Goal: Information Seeking & Learning: Learn about a topic

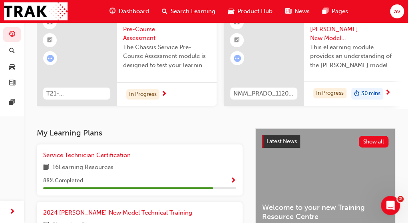
scroll to position [80, 0]
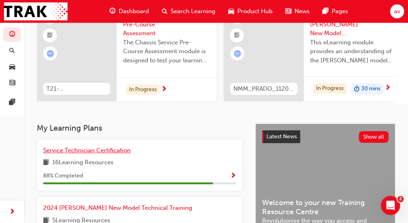
click at [84, 152] on span "Service Technician Certification" at bounding box center [87, 150] width 88 height 7
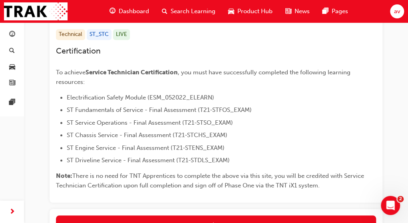
scroll to position [160, 0]
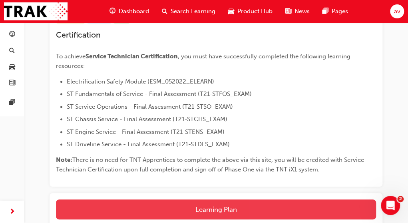
click at [218, 210] on button "Learning Plan" at bounding box center [216, 209] width 320 height 20
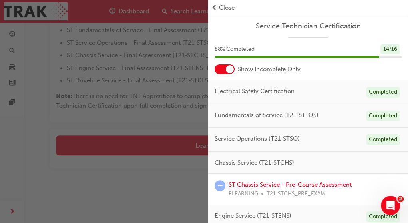
scroll to position [16, 0]
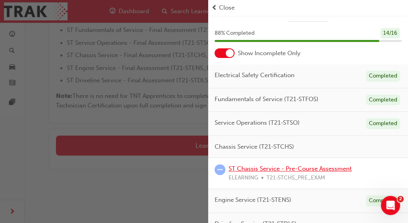
click at [282, 167] on link "ST Chassis Service - Pre-Course Assessment" at bounding box center [290, 168] width 123 height 7
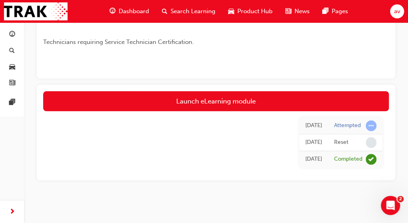
scroll to position [208, 0]
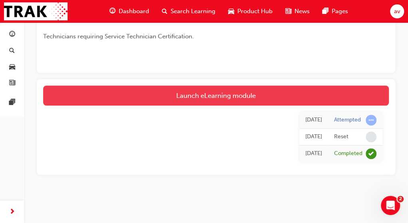
click at [232, 94] on link "Launch eLearning module" at bounding box center [216, 96] width 346 height 20
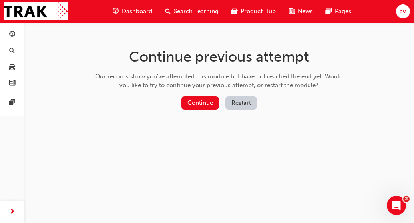
click at [245, 101] on button "Restart" at bounding box center [241, 102] width 32 height 13
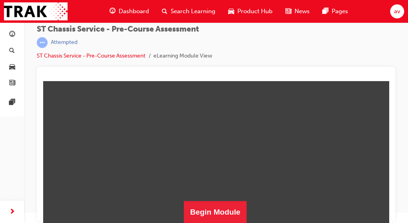
scroll to position [169, 0]
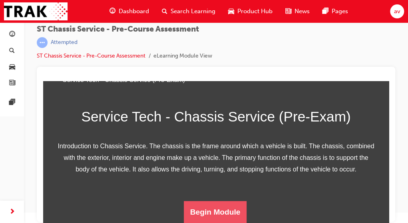
click at [231, 217] on button "Begin Module" at bounding box center [215, 212] width 63 height 22
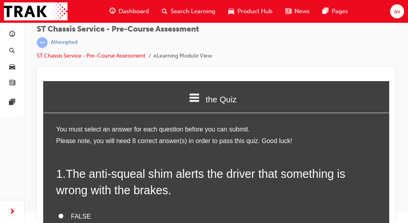
scroll to position [16, 0]
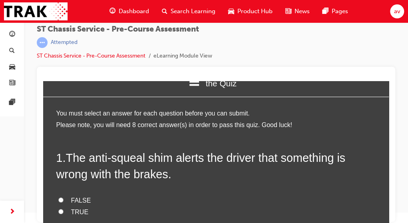
click at [58, 198] on input "FALSE" at bounding box center [60, 199] width 5 height 5
radio input "true"
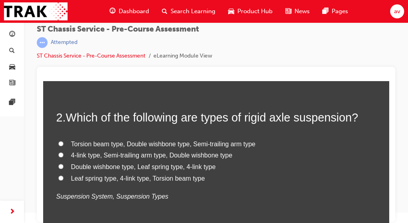
scroll to position [227, 0]
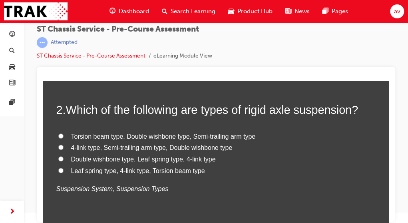
click at [58, 171] on input "Leaf spring type, 4-link type, Torsion beam type" at bounding box center [60, 170] width 5 height 5
radio input "true"
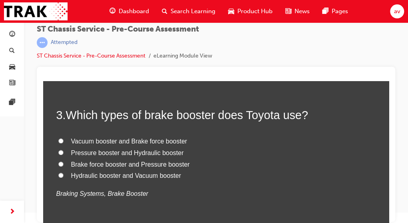
scroll to position [392, 0]
click at [58, 140] on input "Vacuum booster and Brake force booster" at bounding box center [60, 140] width 5 height 5
radio input "true"
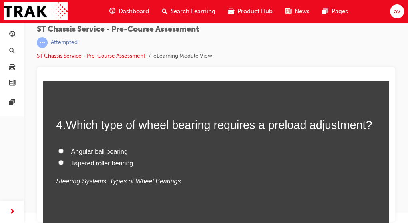
scroll to position [552, 0]
click at [59, 160] on input "Tapered roller bearing" at bounding box center [60, 161] width 5 height 5
radio input "true"
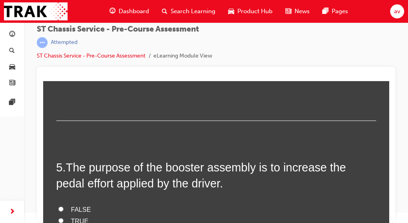
scroll to position [664, 0]
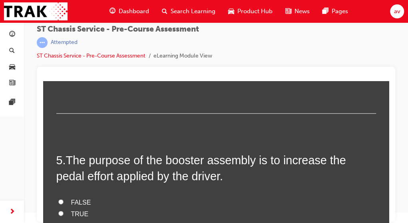
click at [58, 201] on input "FALSE" at bounding box center [60, 201] width 5 height 5
radio input "true"
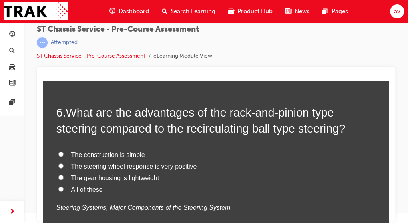
scroll to position [888, 0]
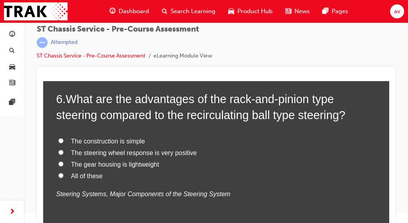
click at [58, 175] on input "All of these" at bounding box center [60, 175] width 5 height 5
radio input "true"
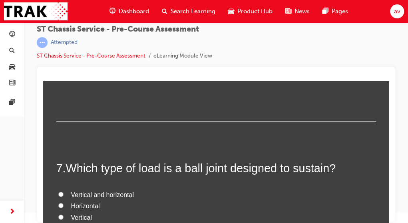
scroll to position [1016, 0]
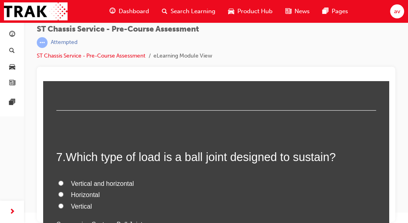
click at [58, 206] on input "Vertical" at bounding box center [60, 205] width 5 height 5
radio input "true"
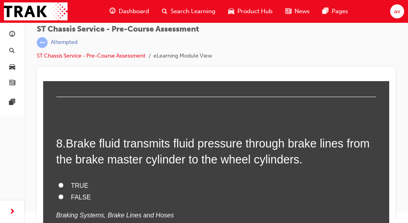
scroll to position [1192, 0]
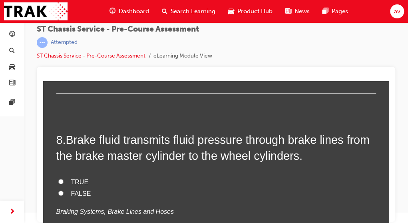
click at [58, 182] on input "TRUE" at bounding box center [60, 181] width 5 height 5
radio input "true"
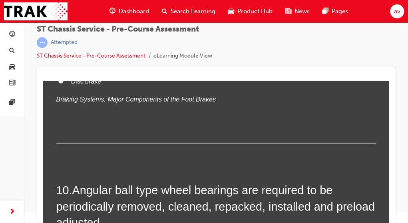
scroll to position [1511, 0]
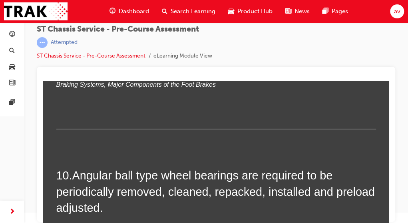
click at [389, 147] on div at bounding box center [216, 144] width 358 height 155
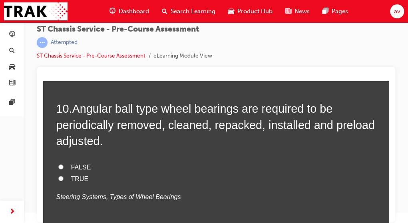
scroll to position [1585, 0]
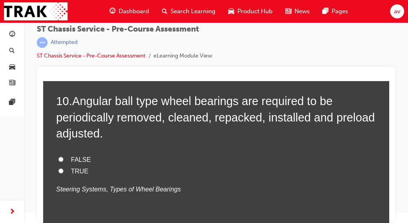
radio input "true"
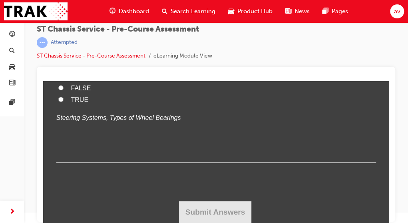
scroll to position [1777, 0]
click at [58, 90] on input "FALSE" at bounding box center [60, 87] width 5 height 5
radio input "true"
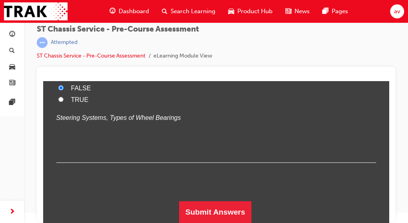
scroll to position [1858, 0]
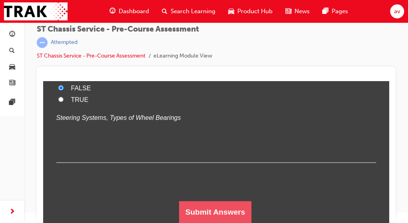
click at [216, 211] on button "Submit Answers" at bounding box center [215, 212] width 73 height 22
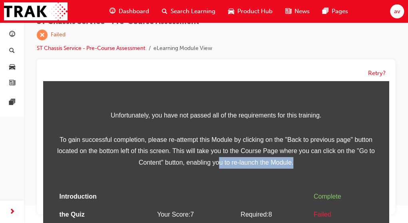
scroll to position [77, 0]
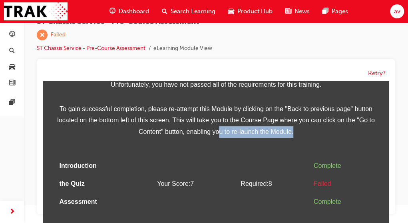
drag, startPoint x: 216, startPoint y: 211, endPoint x: 283, endPoint y: 227, distance: 69.3
click at [283, 146] on html "Assessment Introduction the Quiz Assessment Unfortunately, you have not passed …" at bounding box center [216, 75] width 346 height 142
click at [261, 209] on td at bounding box center [273, 202] width 73 height 18
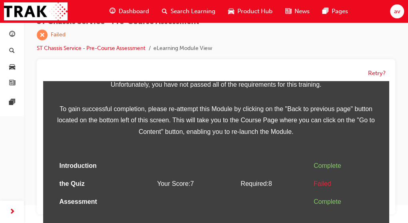
click at [223, 193] on td at bounding box center [196, 202] width 84 height 18
click at [376, 74] on button "Retry?" at bounding box center [377, 73] width 18 height 9
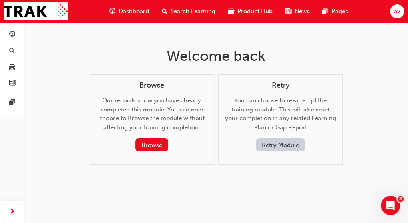
scroll to position [0, 0]
click at [155, 145] on button "Browse" at bounding box center [151, 145] width 33 height 13
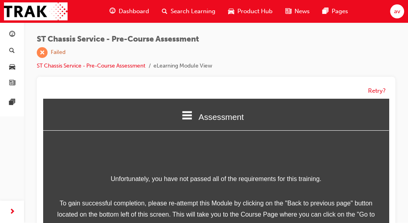
scroll to position [0, 0]
click at [389, 213] on div "Retry?" at bounding box center [216, 154] width 358 height 155
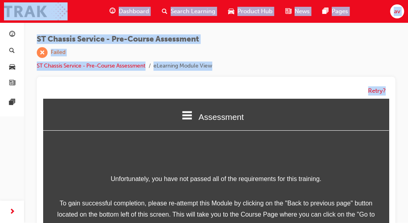
click at [389, 213] on div "Retry?" at bounding box center [216, 154] width 358 height 155
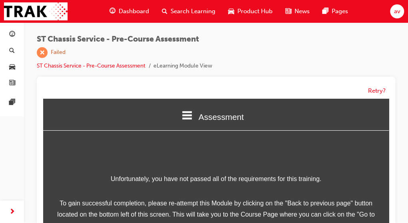
click at [325, 81] on div "Retry?" at bounding box center [216, 154] width 358 height 155
click at [378, 91] on button "Retry?" at bounding box center [377, 90] width 18 height 9
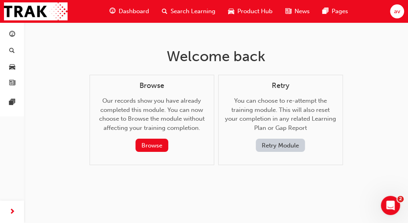
click at [274, 142] on button "Retry Module" at bounding box center [280, 145] width 49 height 13
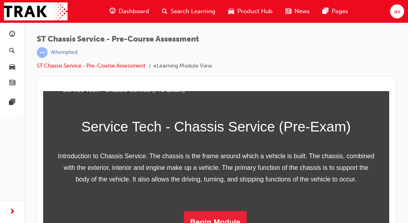
scroll to position [10, 0]
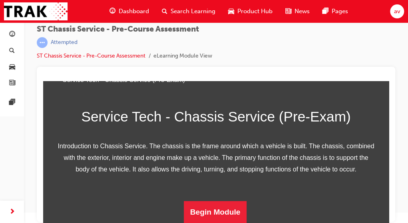
drag, startPoint x: 410, startPoint y: 220, endPoint x: 179, endPoint y: 133, distance: 247.1
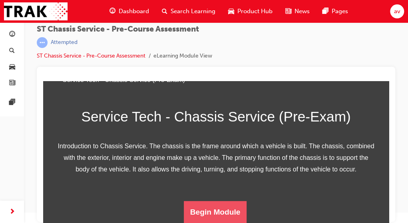
click at [222, 215] on button "Begin Module" at bounding box center [215, 212] width 63 height 22
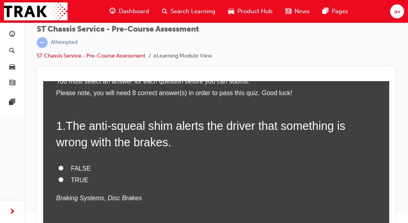
scroll to position [64, 0]
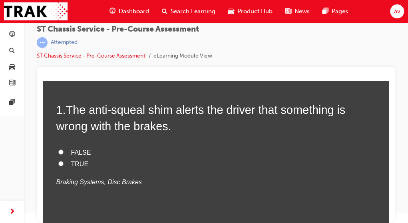
click at [58, 153] on input "FALSE" at bounding box center [60, 151] width 5 height 5
radio input "true"
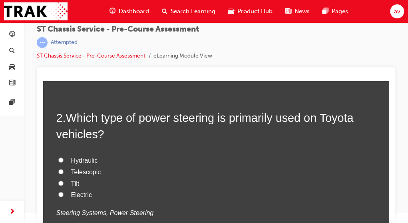
scroll to position [224, 0]
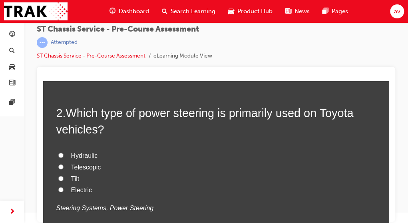
click at [59, 156] on input "Hydraulic" at bounding box center [60, 155] width 5 height 5
radio input "true"
click at [59, 188] on input "Electric" at bounding box center [60, 189] width 5 height 5
radio input "true"
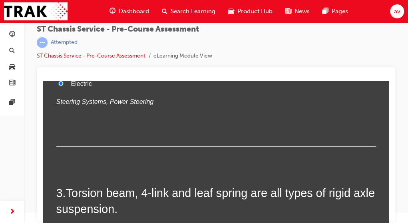
scroll to position [368, 0]
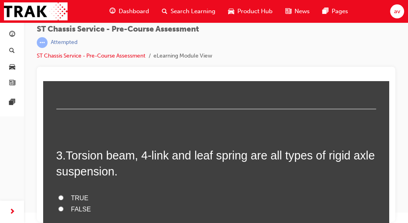
click at [59, 198] on input "TRUE" at bounding box center [60, 197] width 5 height 5
radio input "true"
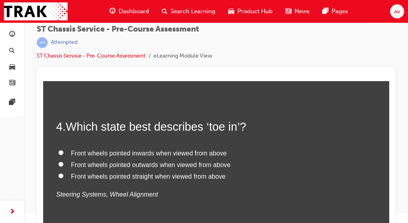
scroll to position [575, 0]
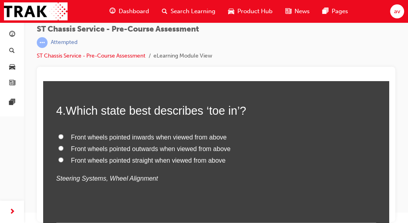
click at [58, 158] on input "Front wheels pointed straight when viewed from above" at bounding box center [60, 159] width 5 height 5
radio input "true"
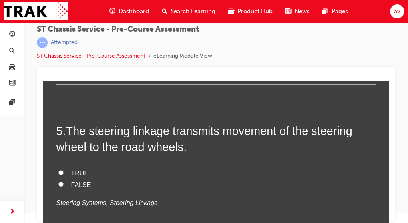
scroll to position [719, 0]
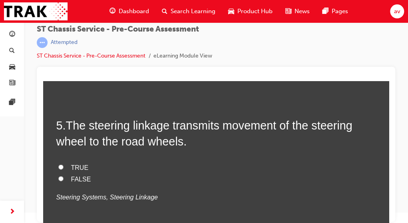
click at [58, 167] on input "TRUE" at bounding box center [60, 167] width 5 height 5
radio input "true"
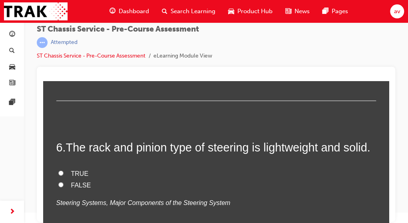
scroll to position [863, 0]
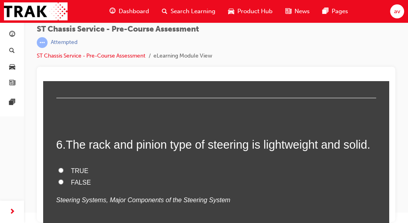
click at [58, 169] on input "TRUE" at bounding box center [60, 170] width 5 height 5
radio input "true"
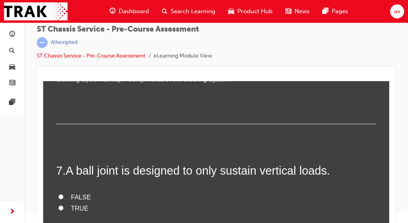
scroll to position [991, 0]
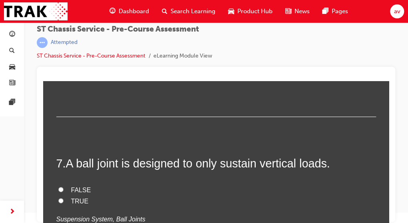
click at [58, 201] on input "TRUE" at bounding box center [60, 200] width 5 height 5
radio input "true"
click at [58, 190] on input "FALSE" at bounding box center [60, 189] width 5 height 5
radio input "true"
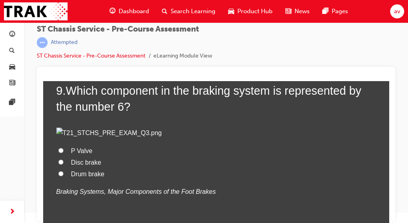
scroll to position [1406, 0]
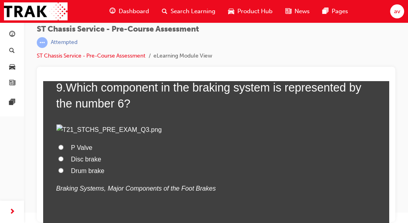
radio input "true"
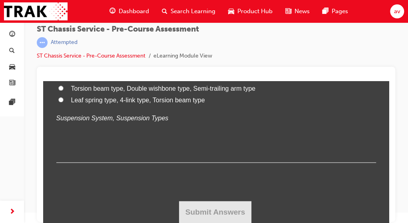
scroll to position [1774, 0]
radio input "true"
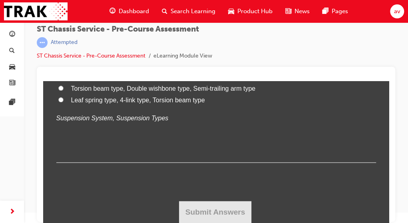
click at [58, 102] on input "Leaf spring type, 4-link type, Torsion beam type" at bounding box center [60, 99] width 5 height 5
radio input "true"
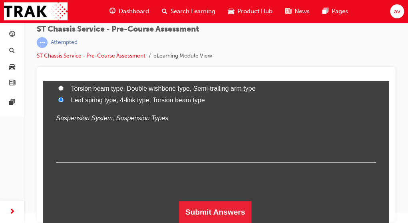
scroll to position [2052, 0]
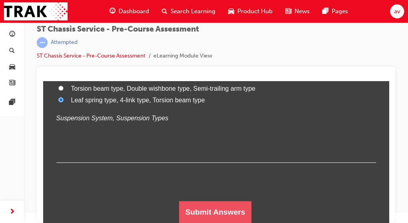
click at [211, 213] on button "Submit Answers" at bounding box center [215, 212] width 73 height 22
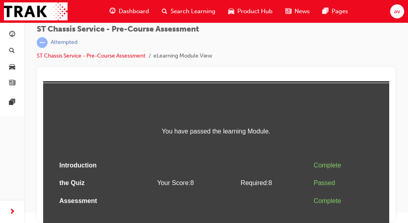
scroll to position [0, 0]
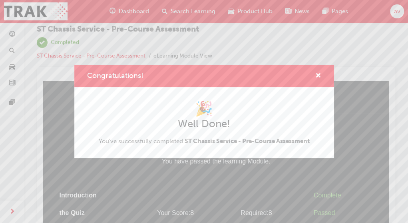
click at [386, 221] on div "Congratulations! 🎉 Well Done! You've successfully completed ST Chassis Service …" at bounding box center [204, 111] width 408 height 223
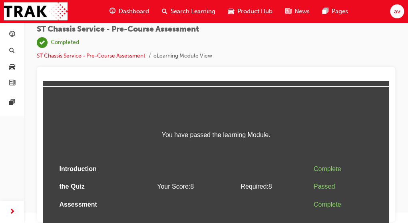
scroll to position [29, 0]
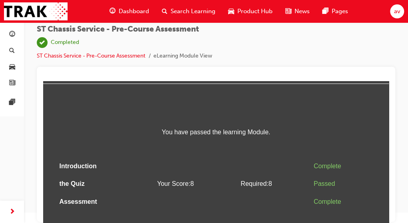
click at [131, 12] on span "Dashboard" at bounding box center [134, 11] width 30 height 9
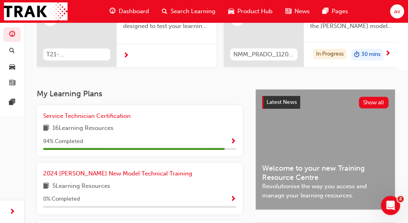
scroll to position [122, 0]
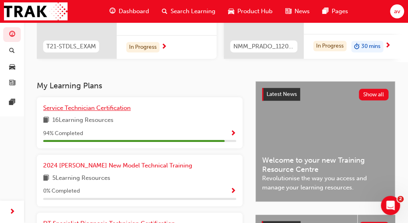
click at [84, 111] on span "Service Technician Certification" at bounding box center [87, 107] width 88 height 7
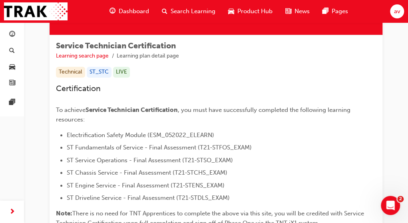
scroll to position [160, 0]
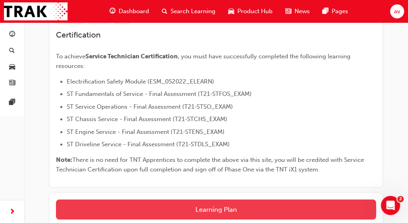
click at [217, 210] on button "Learning Plan" at bounding box center [216, 209] width 320 height 20
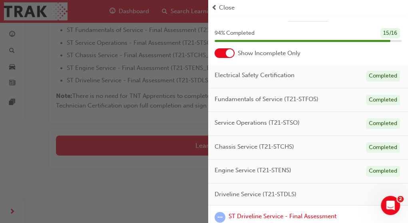
scroll to position [28, 0]
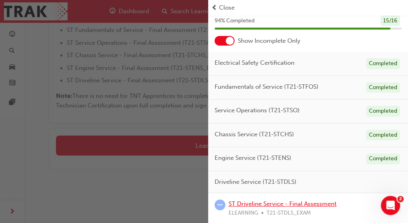
click at [298, 205] on link "ST Driveline Service - Final Assessment" at bounding box center [283, 203] width 108 height 7
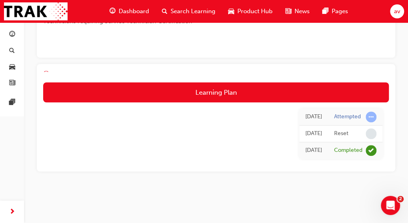
scroll to position [224, 0]
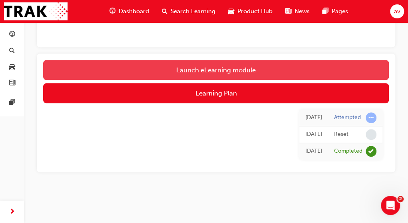
click at [223, 70] on link "Launch eLearning module" at bounding box center [216, 70] width 346 height 20
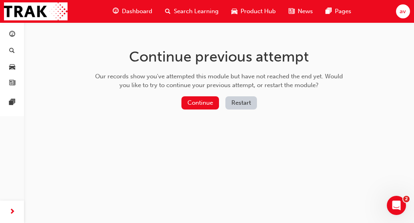
click at [239, 101] on button "Restart" at bounding box center [241, 102] width 32 height 13
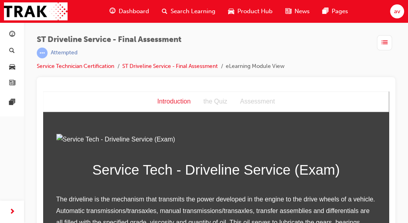
click at [389, 207] on div at bounding box center [216, 154] width 358 height 155
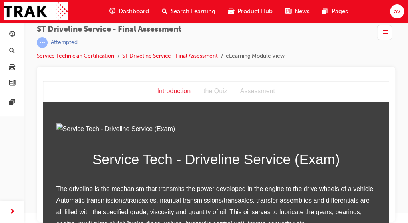
drag, startPoint x: 410, startPoint y: 219, endPoint x: 344, endPoint y: 139, distance: 104.2
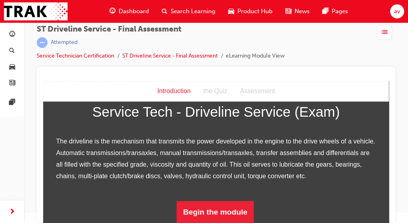
scroll to position [135, 0]
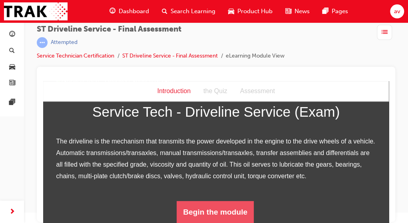
click at [226, 213] on button "Begin the module" at bounding box center [215, 212] width 77 height 22
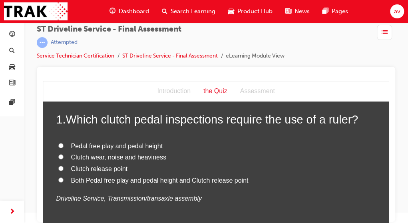
scroll to position [48, 0]
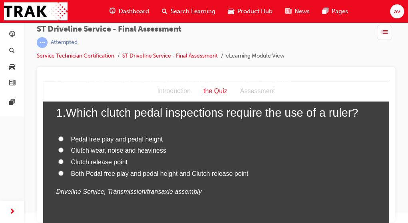
click at [58, 173] on input "Both Pedal free play and pedal height and Clutch release point" at bounding box center [60, 173] width 5 height 5
radio input "true"
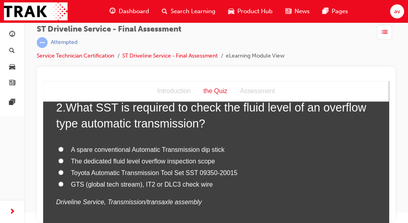
scroll to position [224, 0]
click at [58, 185] on input "GTS (global tech stream), IT2 or DLC3 check wire" at bounding box center [60, 183] width 5 height 5
radio input "true"
click at [58, 185] on input "GTS (global tech stream), IT2 or DLC3 check wire" at bounding box center [60, 183] width 5 height 5
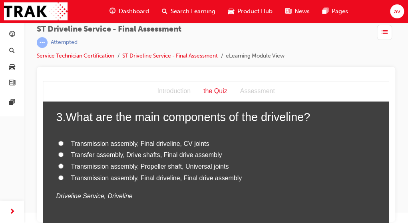
scroll to position [416, 0]
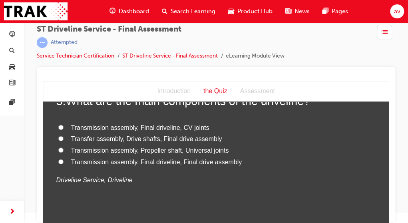
click at [58, 150] on input "Transmission assembly, Propeller shaft, Universal joints" at bounding box center [60, 149] width 5 height 5
radio input "true"
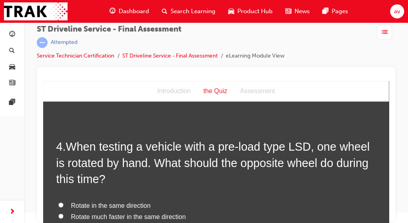
scroll to position [543, 0]
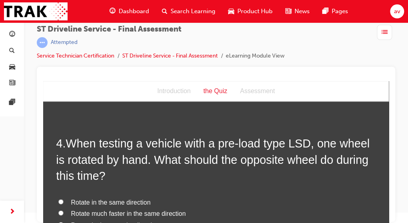
click at [59, 201] on input "Rotate in the same direction" at bounding box center [60, 201] width 5 height 5
radio input "true"
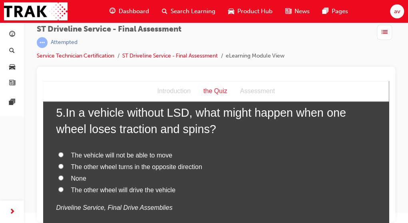
scroll to position [783, 0]
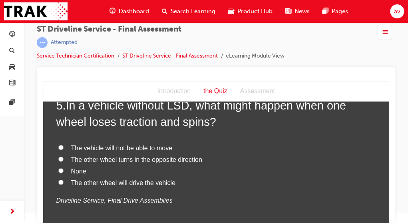
click at [61, 147] on label "The vehicle will not be able to move" at bounding box center [216, 149] width 320 height 12
click at [61, 147] on input "The vehicle will not be able to move" at bounding box center [60, 147] width 5 height 5
radio input "true"
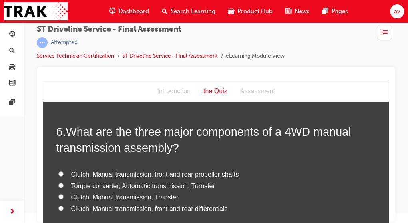
scroll to position [959, 0]
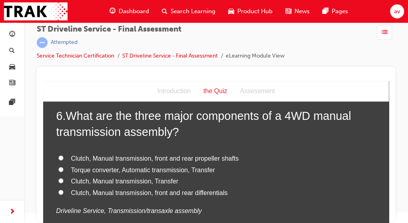
click at [58, 181] on input "Clutch, Manual transmission, Transfer" at bounding box center [60, 180] width 5 height 5
radio input "true"
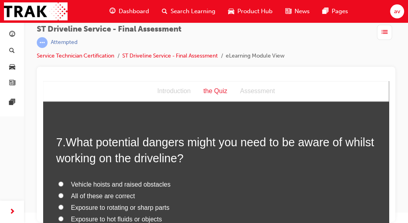
scroll to position [1135, 0]
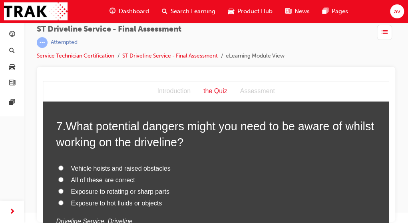
click at [58, 190] on input "Exposure to rotating or sharp parts" at bounding box center [60, 191] width 5 height 5
radio input "true"
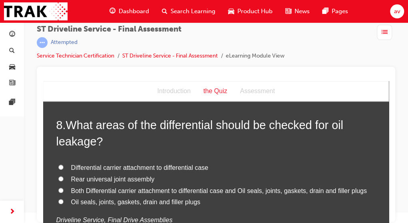
scroll to position [1327, 0]
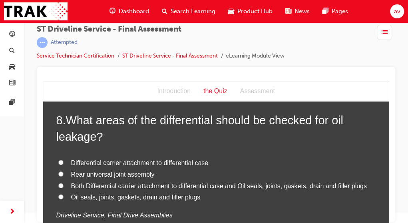
click at [58, 185] on input "Both Differential carrier attachment to differential case and Oil seals, joints…" at bounding box center [60, 185] width 5 height 5
radio input "true"
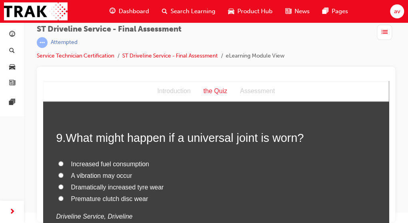
scroll to position [1502, 0]
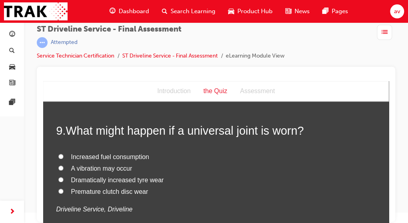
click at [58, 169] on input "A vibration may occur" at bounding box center [60, 167] width 5 height 5
radio input "true"
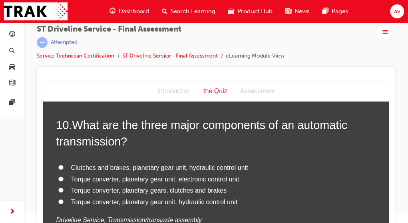
scroll to position [1683, 0]
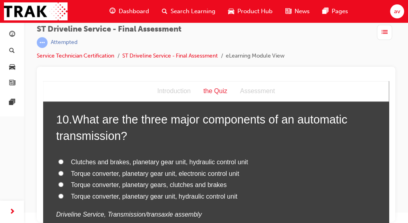
click at [58, 195] on input "Torque converter, planetary gear unit, hydraulic control unit" at bounding box center [60, 195] width 5 height 5
radio input "true"
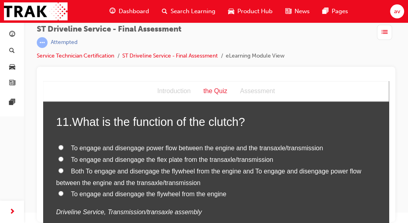
scroll to position [1875, 0]
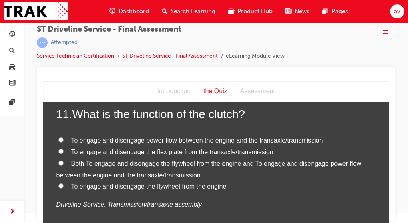
click at [58, 139] on input "To engage and disengage power flow between the engine and the transaxle/transmi…" at bounding box center [60, 139] width 5 height 5
radio input "true"
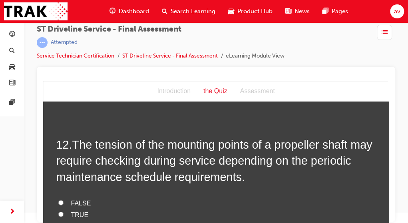
scroll to position [2035, 0]
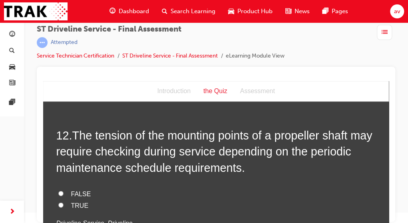
click at [58, 204] on input "TRUE" at bounding box center [60, 205] width 5 height 5
radio input "true"
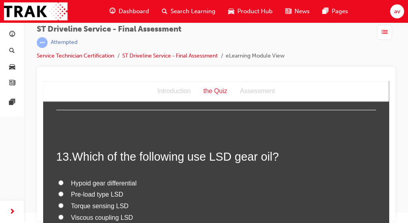
scroll to position [2195, 0]
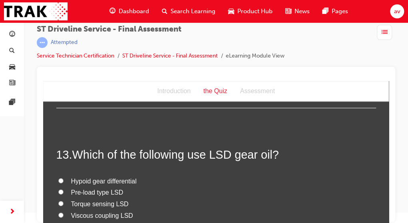
click at [58, 191] on input "Pre-load type LSD" at bounding box center [60, 191] width 5 height 5
radio input "true"
click at [58, 191] on input "Pre-load type LSD" at bounding box center [60, 191] width 5 height 5
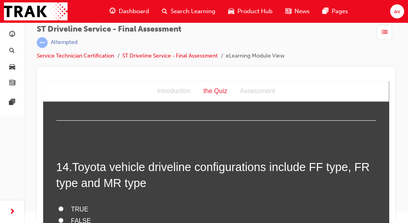
scroll to position [2355, 0]
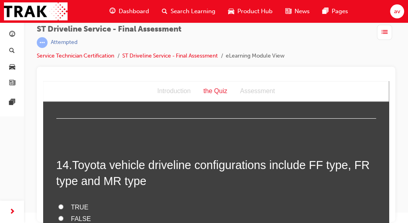
click at [58, 205] on input "TRUE" at bounding box center [60, 206] width 5 height 5
radio input "true"
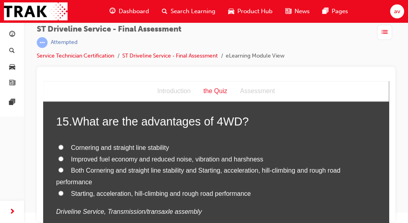
scroll to position [2562, 0]
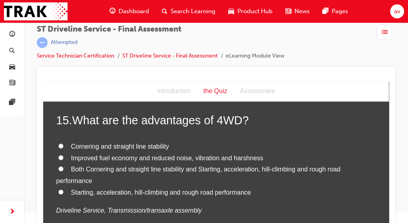
click at [58, 190] on input "Starting, acceleration, hill-climbing and rough road performance" at bounding box center [60, 191] width 5 height 5
radio input "true"
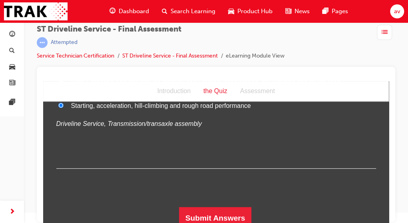
scroll to position [2653, 0]
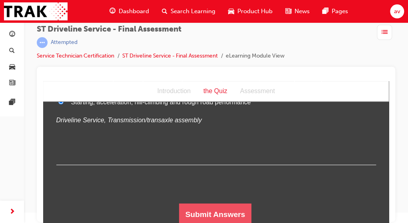
click at [225, 215] on button "Submit Answers" at bounding box center [215, 214] width 73 height 22
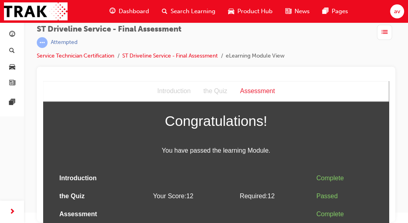
scroll to position [0, 0]
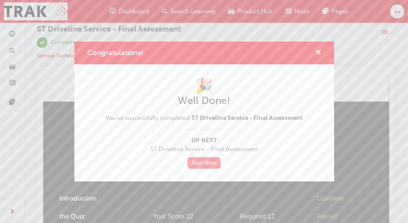
click at [201, 163] on link "Start Now" at bounding box center [204, 163] width 34 height 12
click at [207, 163] on link "Start Now" at bounding box center [204, 163] width 34 height 12
click at [208, 163] on link "Start Now" at bounding box center [204, 163] width 34 height 12
click at [386, 219] on div "Congratulations! 🎉 Well Done! You've successfully completed ST Driveline Servic…" at bounding box center [204, 111] width 408 height 223
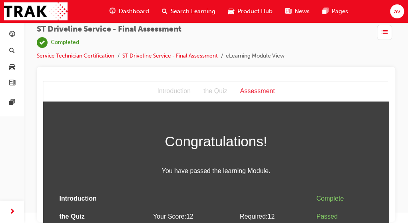
click at [134, 10] on span "Dashboard" at bounding box center [134, 11] width 30 height 9
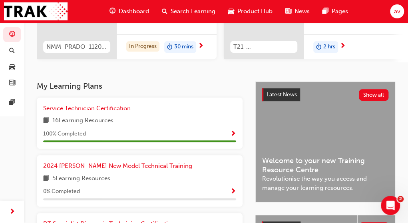
scroll to position [122, 0]
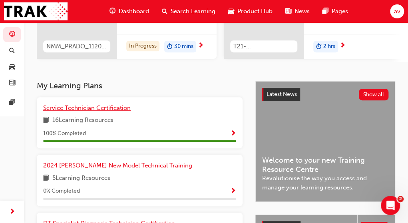
click at [81, 110] on span "Service Technician Certification" at bounding box center [87, 107] width 88 height 7
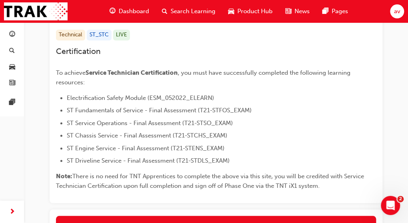
scroll to position [181, 0]
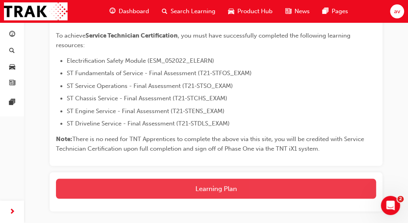
click at [225, 187] on button "Learning Plan" at bounding box center [216, 189] width 320 height 20
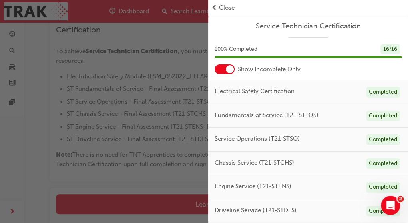
scroll to position [233, 0]
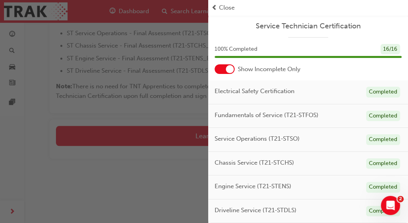
click at [225, 9] on span "Close" at bounding box center [227, 7] width 16 height 9
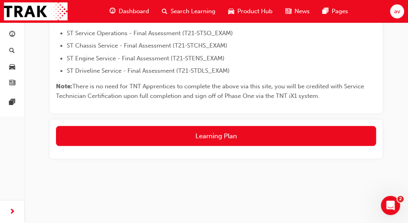
click at [197, 10] on span "Search Learning" at bounding box center [193, 11] width 45 height 9
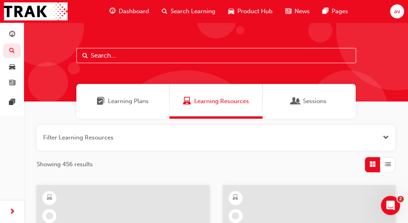
click at [136, 12] on span "Dashboard" at bounding box center [134, 11] width 30 height 9
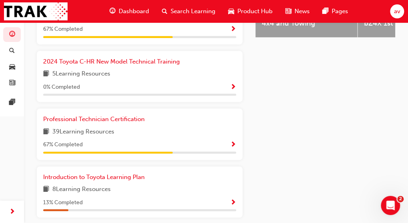
scroll to position [416, 0]
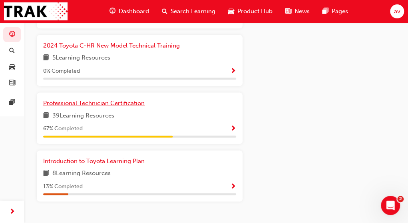
click at [109, 105] on span "Professional Technician Certification" at bounding box center [93, 102] width 101 height 7
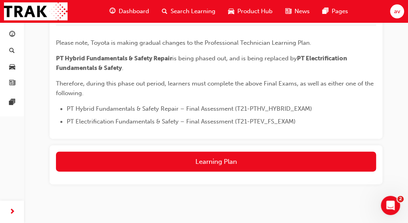
scroll to position [384, 0]
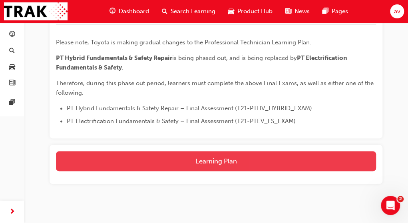
click at [208, 160] on button "Learning Plan" at bounding box center [216, 161] width 320 height 20
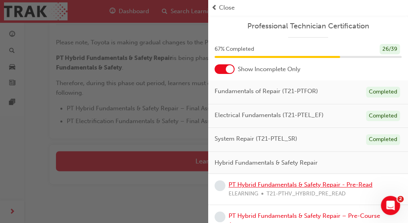
click at [303, 183] on link "PT Hybrid Fundamentals & Safety Repair - Pre-Read" at bounding box center [301, 184] width 144 height 7
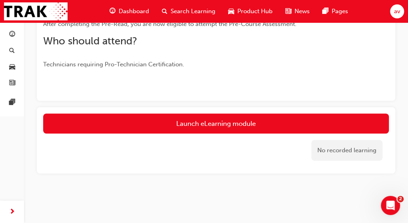
scroll to position [172, 0]
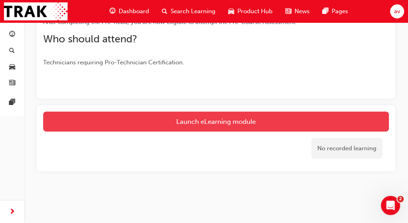
click at [223, 121] on link "Launch eLearning module" at bounding box center [216, 121] width 346 height 20
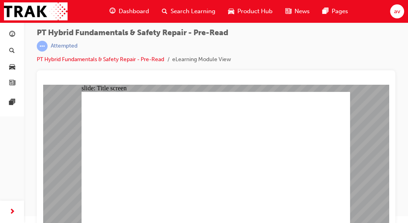
scroll to position [10, 0]
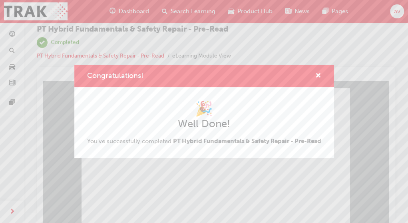
click at [154, 195] on div "Congratulations! 🎉 Well Done! You've successfully completed PT Hybrid Fundament…" at bounding box center [204, 111] width 408 height 223
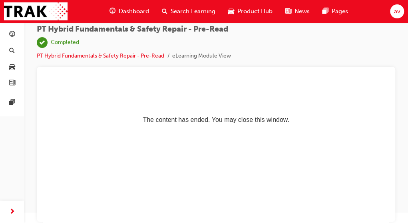
click at [128, 12] on span "Dashboard" at bounding box center [134, 11] width 30 height 9
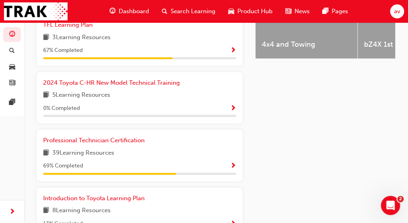
scroll to position [384, 0]
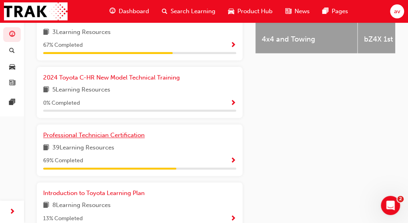
click at [93, 135] on span "Professional Technician Certification" at bounding box center [93, 134] width 101 height 7
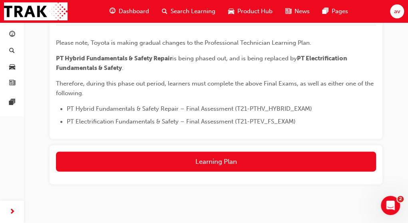
scroll to position [384, 0]
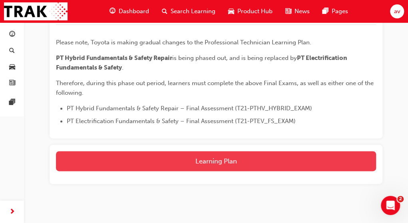
click at [217, 159] on button "Learning Plan" at bounding box center [216, 161] width 320 height 20
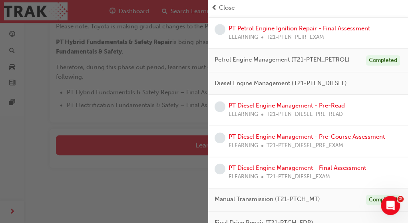
scroll to position [400, 0]
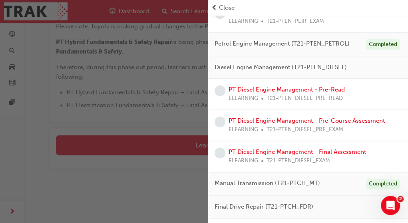
click at [402, 8] on div "Close" at bounding box center [307, 7] width 193 height 9
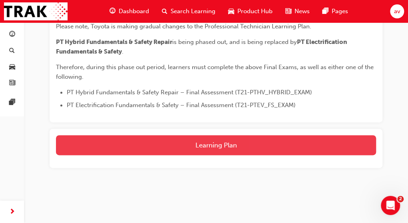
click at [224, 147] on button "Learning Plan" at bounding box center [216, 145] width 320 height 20
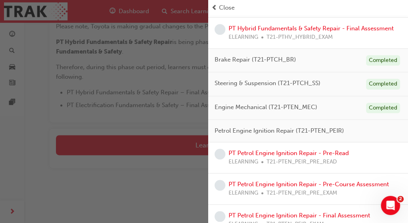
scroll to position [208, 0]
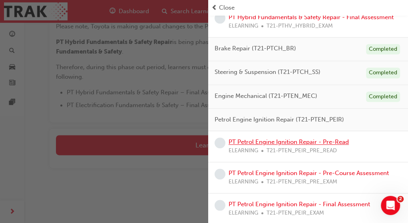
click at [274, 140] on link "PT Petrol Engine Ignition Repair - Pre-Read" at bounding box center [289, 141] width 120 height 7
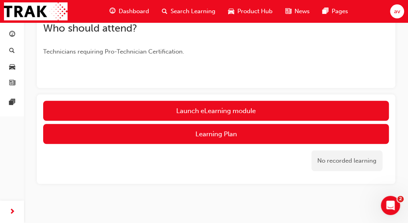
scroll to position [195, 0]
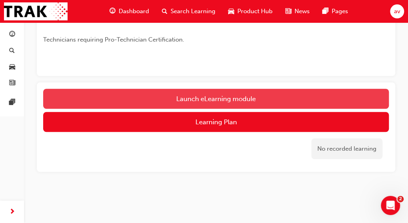
click at [229, 97] on link "Launch eLearning module" at bounding box center [216, 99] width 346 height 20
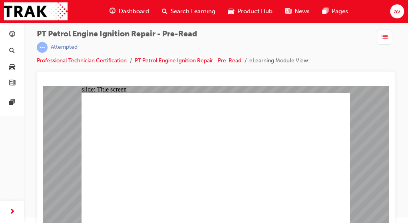
scroll to position [10, 0]
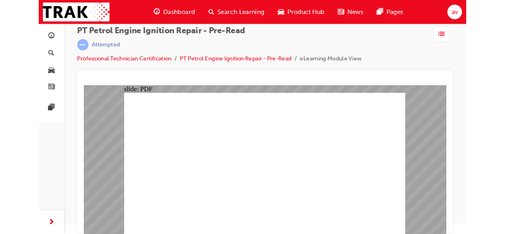
scroll to position [0, 0]
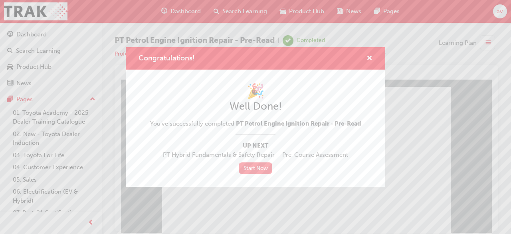
click at [255, 165] on link "Start Now" at bounding box center [256, 168] width 34 height 12
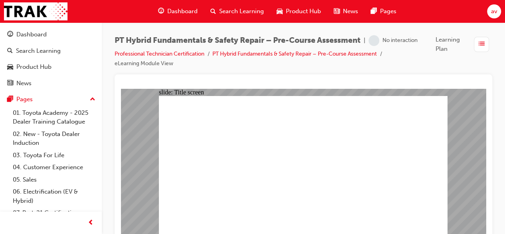
scroll to position [8, 0]
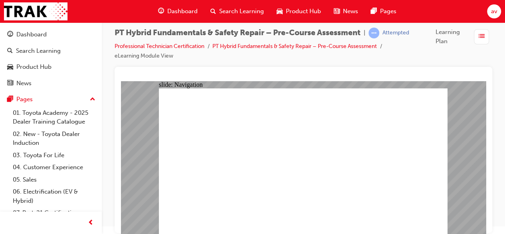
radio input "true"
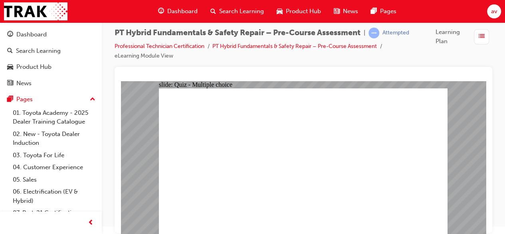
radio input "true"
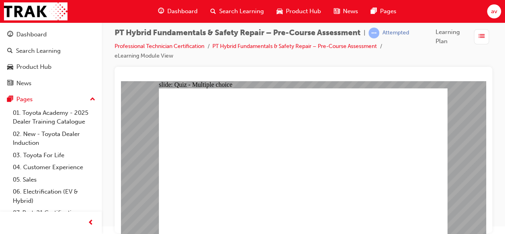
radio input "true"
checkbox input "true"
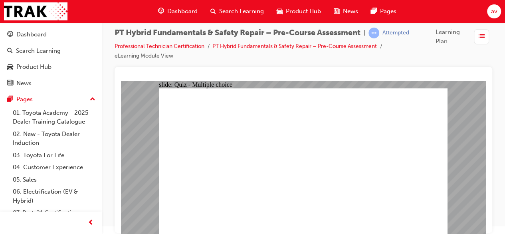
checkbox input "true"
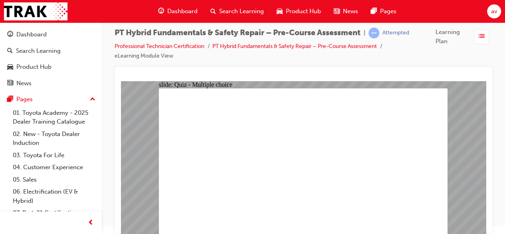
checkbox input "true"
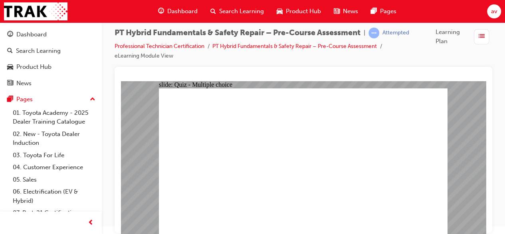
radio input "false"
radio input "true"
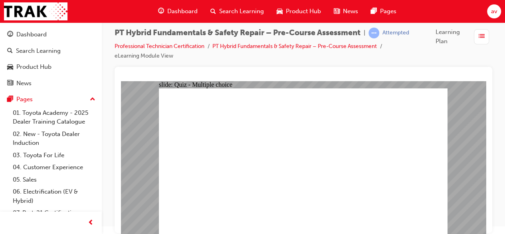
radio input "true"
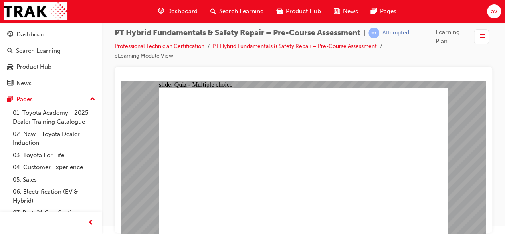
radio input "false"
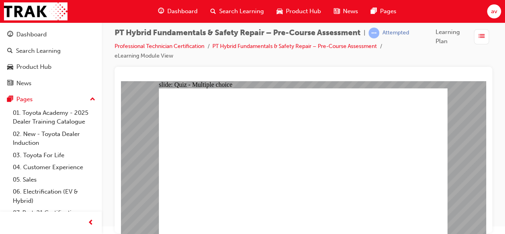
radio input "true"
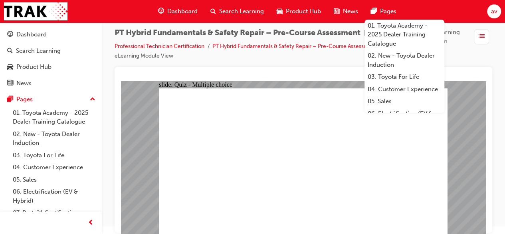
click at [178, 12] on span "Dashboard" at bounding box center [182, 11] width 30 height 9
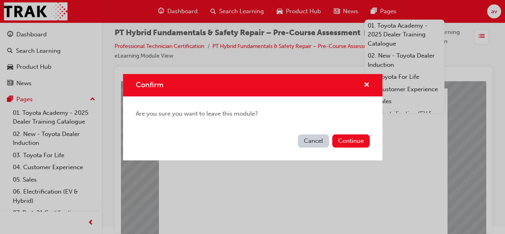
click at [311, 142] on button "Cancel" at bounding box center [313, 140] width 31 height 13
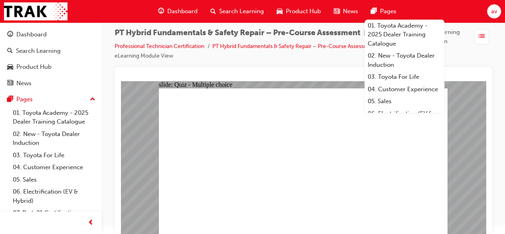
click at [184, 11] on span "Dashboard" at bounding box center [182, 11] width 30 height 9
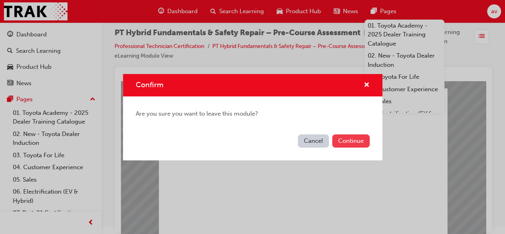
click at [354, 141] on button "Continue" at bounding box center [351, 140] width 38 height 13
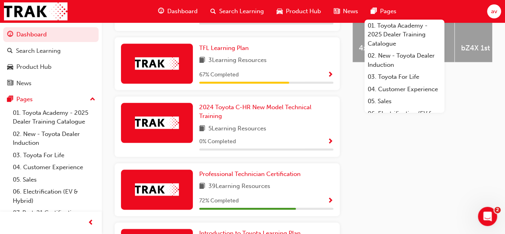
scroll to position [391, 0]
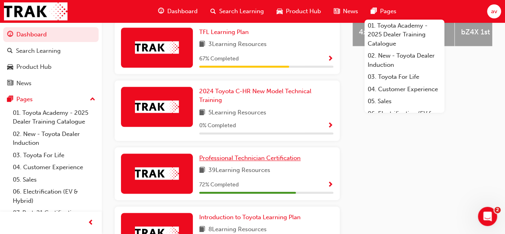
click at [237, 154] on span "Professional Technician Certification" at bounding box center [249, 157] width 101 height 7
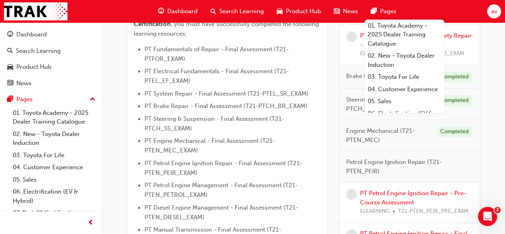
scroll to position [240, 0]
click at [394, 193] on link "PT Petrol Engine Ignition Repair - Pre-Course Assessment" at bounding box center [413, 197] width 106 height 16
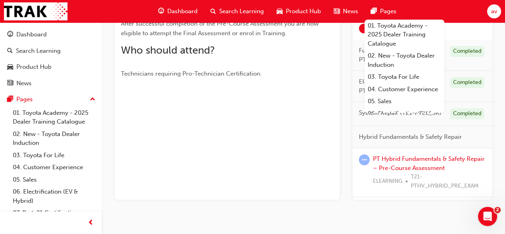
scroll to position [198, 0]
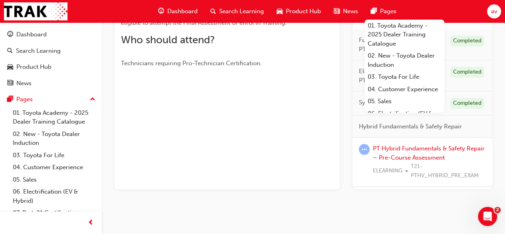
click at [241, 129] on div "You've met the eligibility requirements for this learning resource. Show detail…" at bounding box center [227, 40] width 225 height 298
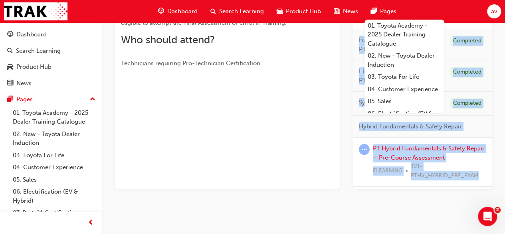
drag, startPoint x: 241, startPoint y: 129, endPoint x: 376, endPoint y: 209, distance: 156.9
click at [376, 209] on div "PT Petrol Engine Ignition Repair - Pre-Course Assessment eLearning Stream: Tech…" at bounding box center [304, 26] width 404 height 378
click at [344, 205] on div "PT Petrol Engine Ignition Repair - Pre-Course Assessment eLearning Stream: Tech…" at bounding box center [304, 26] width 404 height 378
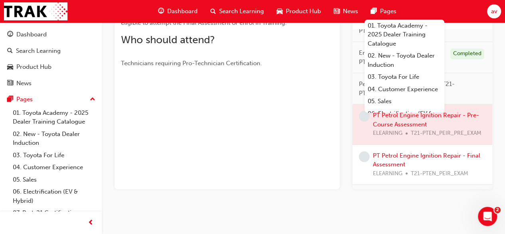
scroll to position [224, 0]
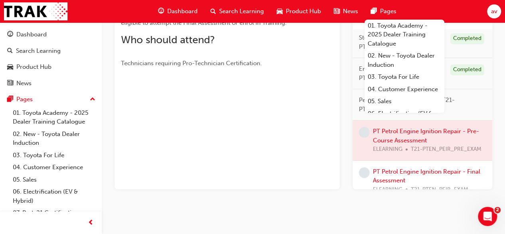
click at [407, 143] on div at bounding box center [423, 140] width 140 height 40
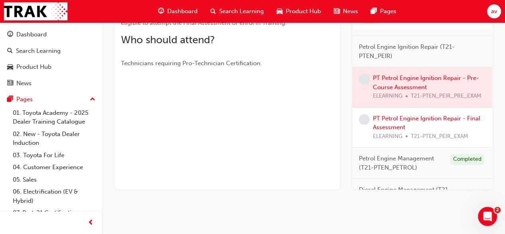
scroll to position [288, 0]
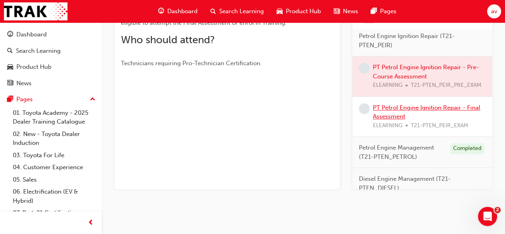
click at [400, 120] on link "PT Petrol Engine Ignition Repair - Final Assessment" at bounding box center [426, 112] width 107 height 16
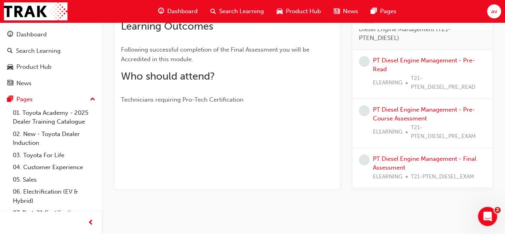
scroll to position [432, 0]
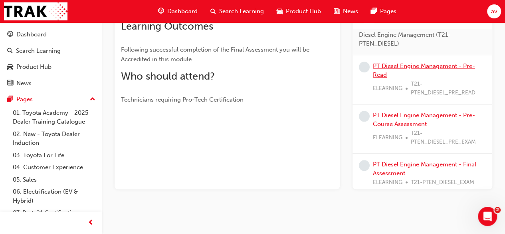
click at [412, 79] on link "PT Diesel Engine Management - Pre-Read" at bounding box center [424, 70] width 102 height 16
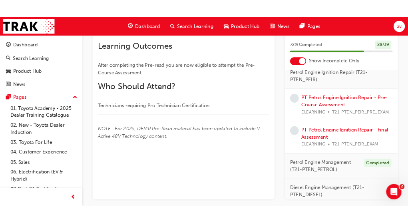
scroll to position [432, 0]
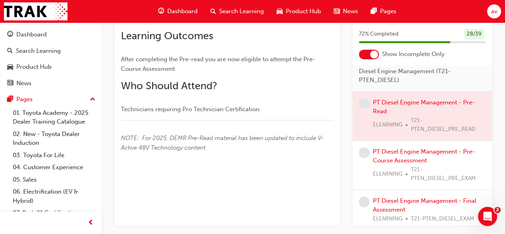
click at [406, 123] on div at bounding box center [423, 116] width 140 height 49
click at [388, 124] on div at bounding box center [423, 116] width 140 height 49
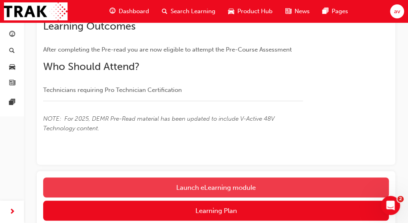
click at [217, 189] on link "Launch eLearning module" at bounding box center [216, 187] width 346 height 20
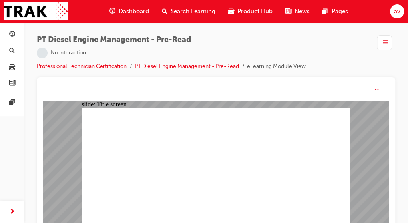
scroll to position [10, 0]
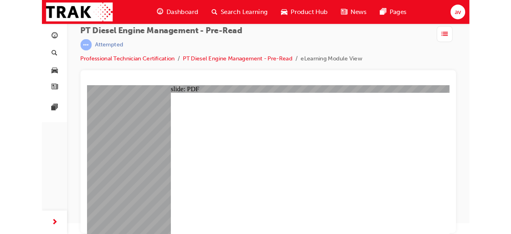
scroll to position [0, 0]
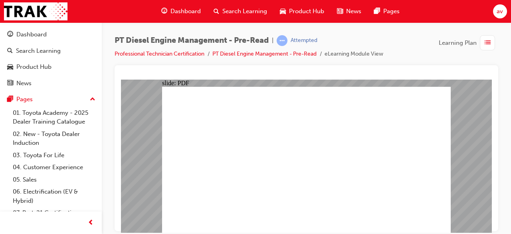
click at [414, 223] on div "slide: PDF BACK I have read this document BACK I have read this document" at bounding box center [306, 155] width 371 height 153
